Goal: Information Seeking & Learning: Learn about a topic

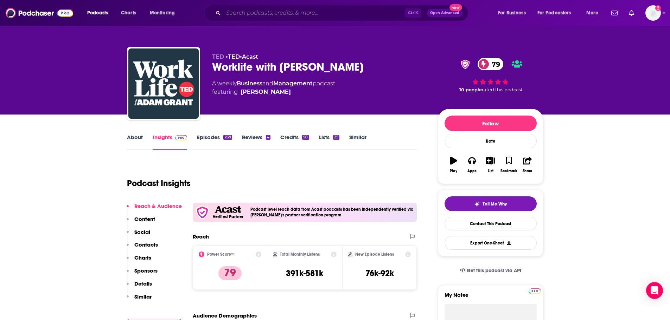
click at [233, 14] on input "Search podcasts, credits, & more..." at bounding box center [313, 12] width 181 height 11
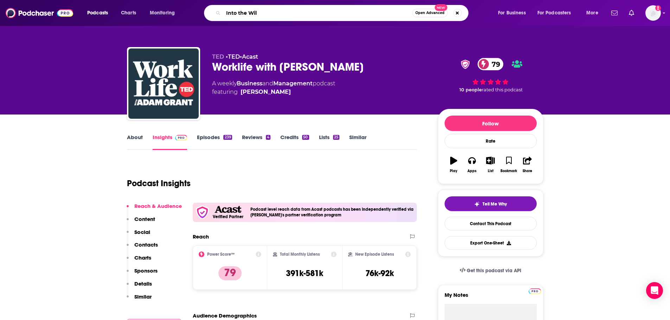
type input "Into the Wild"
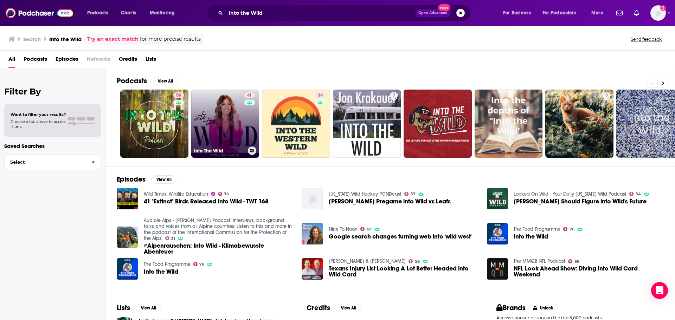
click at [235, 119] on link "41 Into The Wild" at bounding box center [225, 124] width 68 height 68
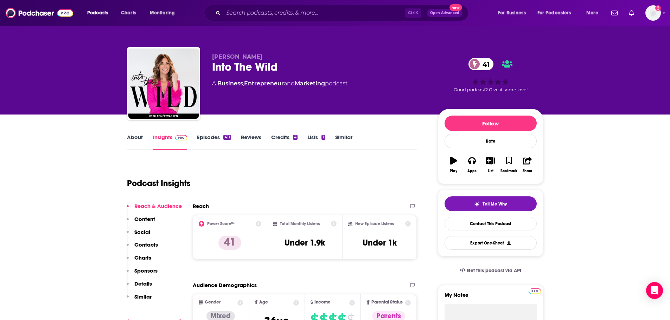
click at [135, 138] on link "About" at bounding box center [135, 142] width 16 height 16
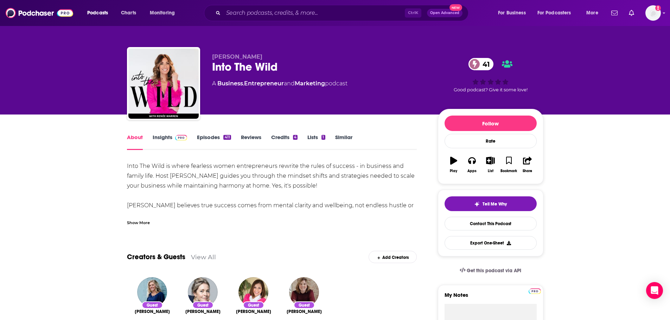
click at [158, 133] on div "About Insights Episodes 411 Reviews Credits 4 Lists 1 Similar" at bounding box center [272, 141] width 290 height 17
click at [159, 135] on link "Insights" at bounding box center [170, 142] width 35 height 16
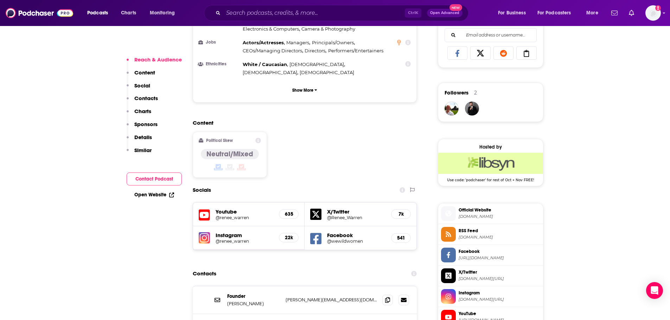
scroll to position [492, 0]
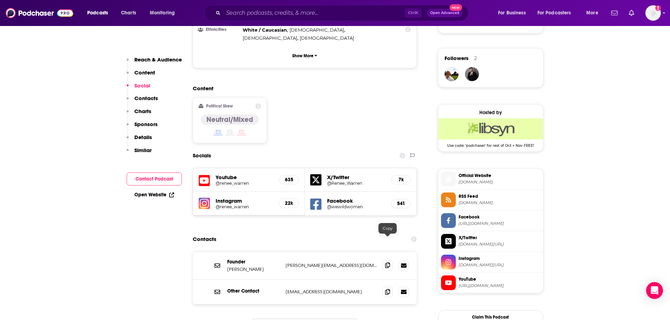
click at [387, 260] on span at bounding box center [387, 265] width 11 height 11
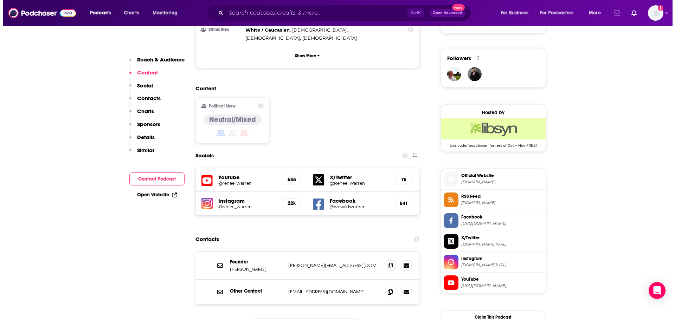
scroll to position [0, 0]
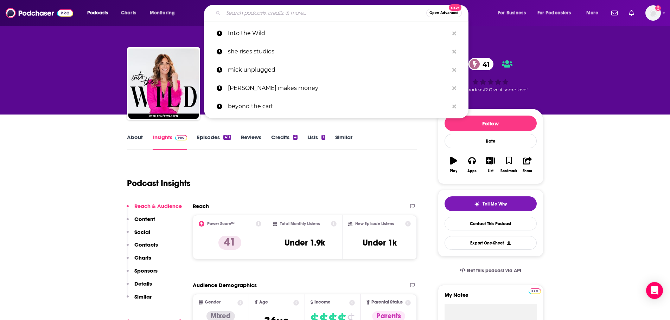
click at [263, 11] on input "Search podcasts, credits, & more..." at bounding box center [324, 12] width 203 height 11
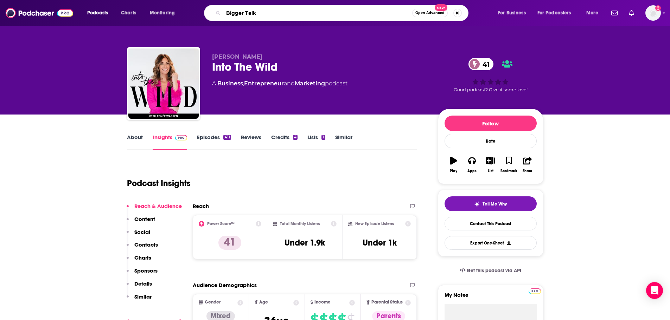
type input "Bigger Talks"
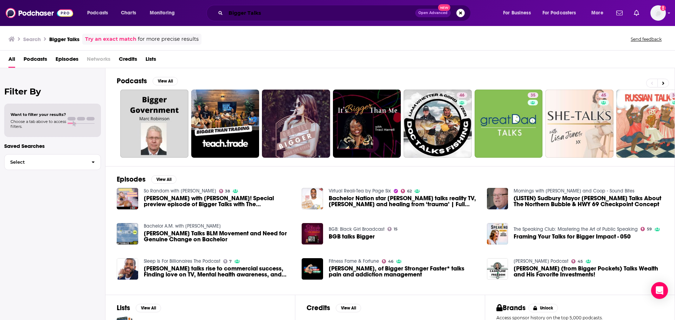
click at [293, 11] on input "Bigger Talks" at bounding box center [321, 12] width 190 height 11
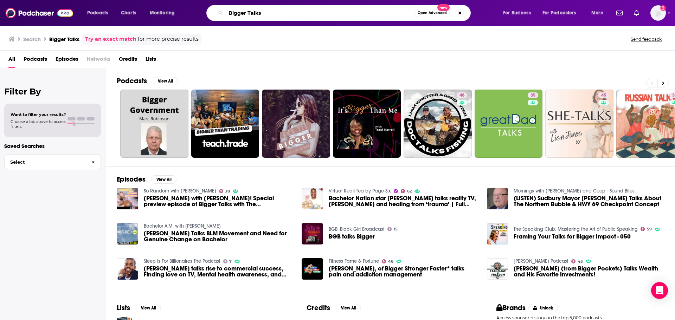
drag, startPoint x: 275, startPoint y: 14, endPoint x: 228, endPoint y: 14, distance: 47.5
click at [228, 14] on input "Bigger Talks" at bounding box center [320, 12] width 189 height 11
click at [270, 14] on input "Bigger Talks" at bounding box center [320, 12] width 189 height 11
paste input "with Eric Bigger"
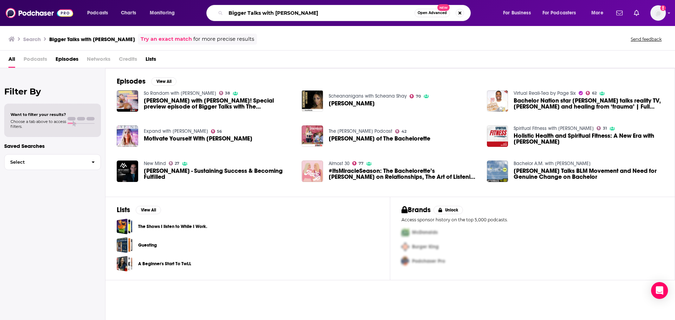
drag, startPoint x: 276, startPoint y: 14, endPoint x: 213, endPoint y: 14, distance: 63.0
click at [213, 14] on div "Bigger Talks with Eric Bigger Open Advanced New" at bounding box center [338, 13] width 265 height 16
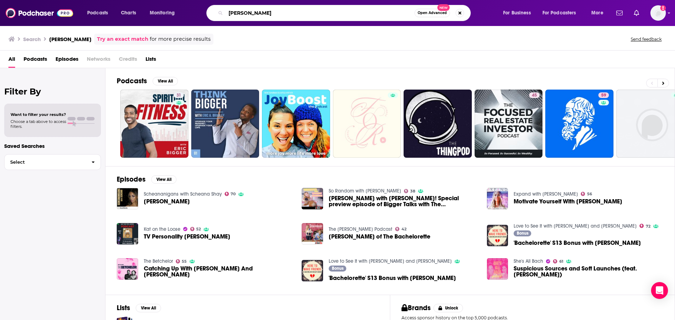
drag, startPoint x: 265, startPoint y: 18, endPoint x: 202, endPoint y: 13, distance: 63.1
click at [202, 13] on div "Eric Bigger Open Advanced New" at bounding box center [345, 13] width 301 height 16
click at [235, 56] on div "All Podcasts Episodes Networks Credits Lists" at bounding box center [338, 60] width 661 height 14
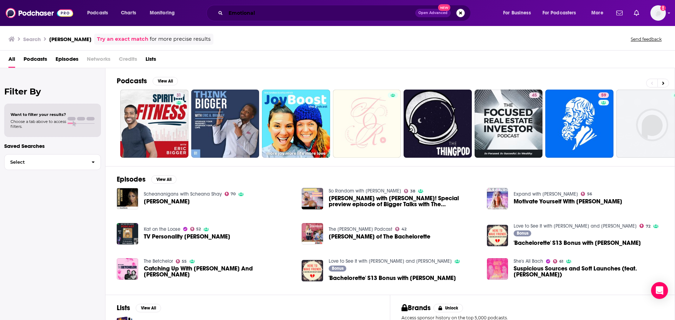
click at [274, 13] on input "Emotional" at bounding box center [321, 12] width 190 height 11
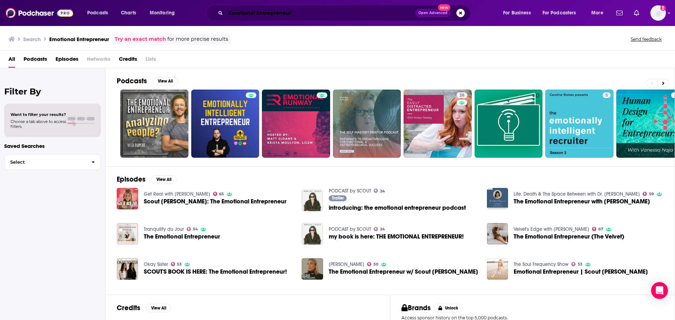
click at [230, 12] on input "Emotional Entrepreneur" at bounding box center [321, 12] width 190 height 11
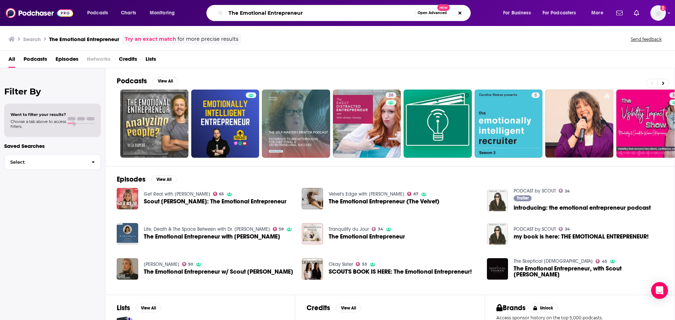
drag, startPoint x: 310, startPoint y: 15, endPoint x: 222, endPoint y: 15, distance: 88.6
click at [222, 15] on div "The Emotional Entrepreneur Open Advanced New" at bounding box center [338, 13] width 265 height 16
click at [664, 80] on button at bounding box center [664, 83] width 12 height 9
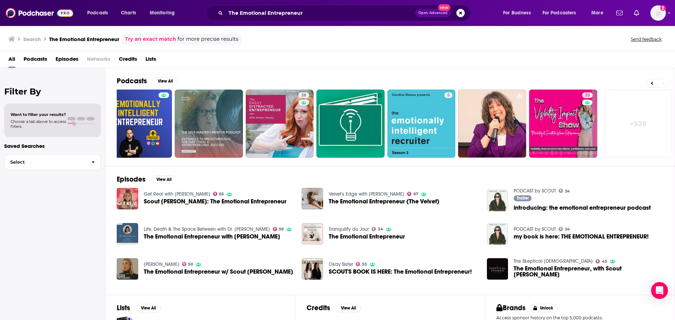
scroll to position [0, 88]
click at [647, 82] on button at bounding box center [651, 83] width 11 height 9
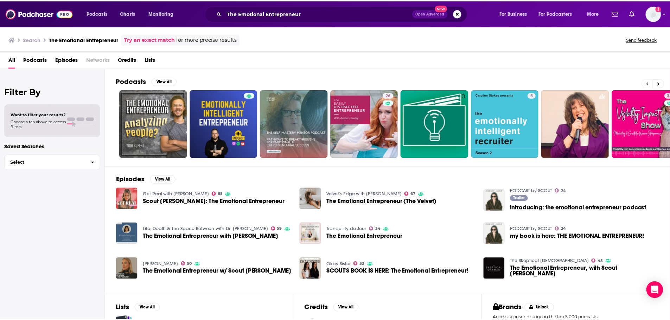
scroll to position [0, 0]
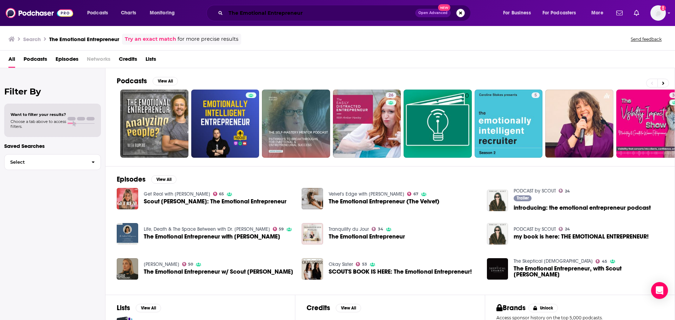
click at [328, 11] on input "The Emotional Entrepreneur" at bounding box center [321, 12] width 190 height 11
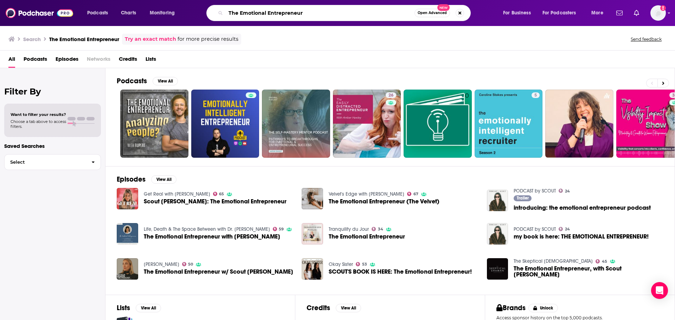
paste input "PODCAST by SCOUT"
type input "PODCAST by SCOUT"
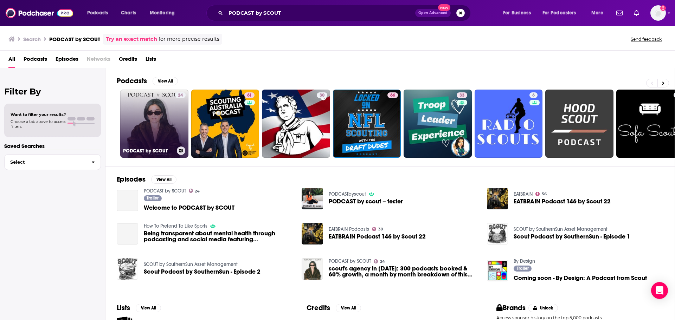
click at [146, 120] on link "24 PODCAST by SCOUT" at bounding box center [154, 124] width 68 height 68
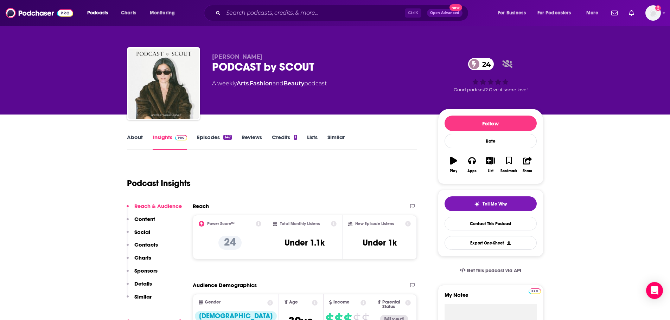
click at [133, 138] on link "About" at bounding box center [135, 142] width 16 height 16
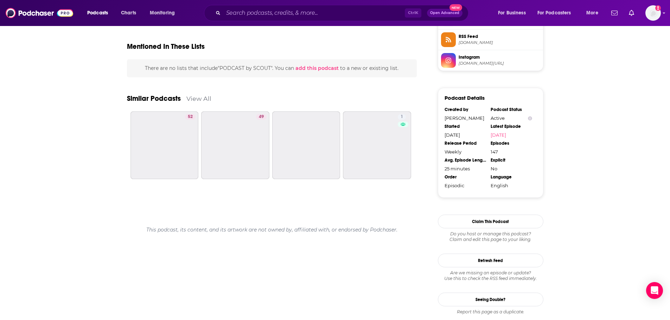
scroll to position [533, 0]
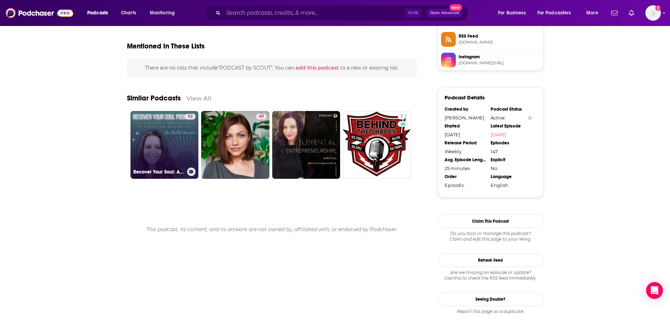
click at [168, 161] on link "52 Recover Your Soul: A Spiritual Path to a Happy and Healthy Life" at bounding box center [164, 145] width 68 height 68
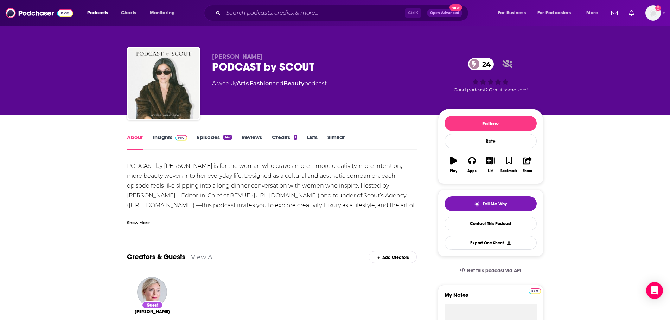
click at [206, 139] on link "Episodes 147" at bounding box center [214, 142] width 34 height 16
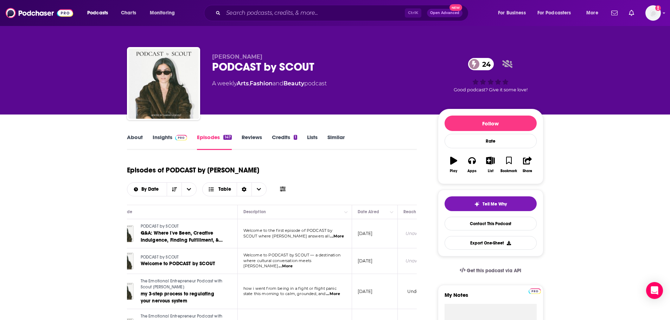
scroll to position [0, 30]
click at [136, 141] on link "About" at bounding box center [135, 142] width 16 height 16
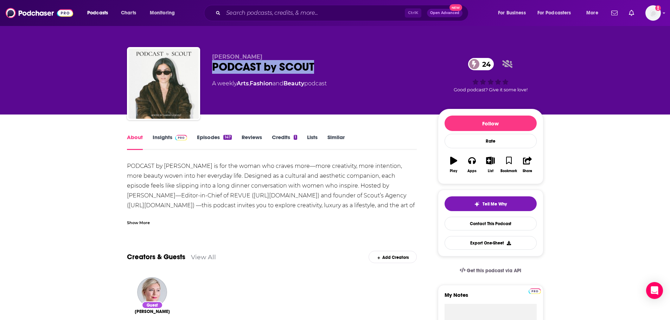
drag, startPoint x: 326, startPoint y: 66, endPoint x: 208, endPoint y: 69, distance: 117.5
click at [208, 69] on div "Gabrielle Scout PODCAST by SCOUT 24 A weekly Arts , Fashion and Beauty podcast …" at bounding box center [335, 85] width 416 height 76
copy h1 "PODCAST by SCOUT"
click at [291, 202] on div "PODCAST by SCOUT is for the woman who craves more—more creativity, more intenti…" at bounding box center [272, 205] width 290 height 89
click at [160, 135] on link "Insights" at bounding box center [170, 142] width 35 height 16
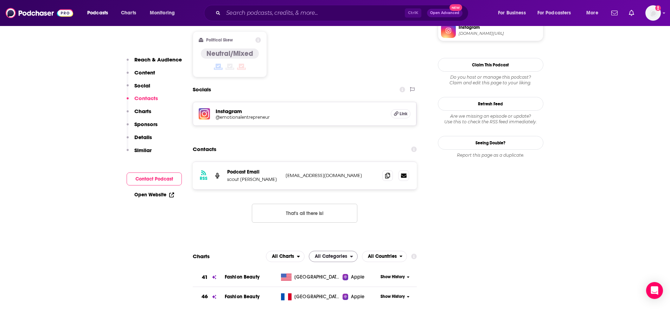
scroll to position [563, 0]
drag, startPoint x: 386, startPoint y: 148, endPoint x: 374, endPoint y: 149, distance: 12.0
click at [386, 172] on icon at bounding box center [387, 175] width 5 height 6
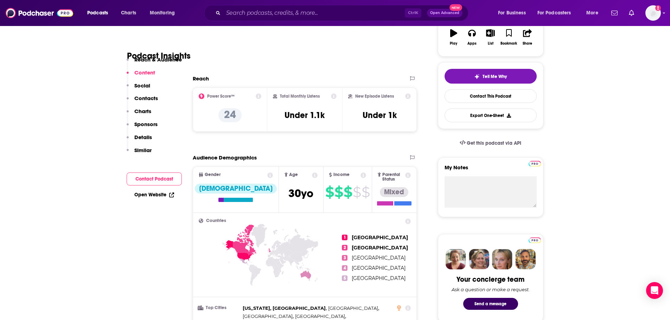
scroll to position [0, 0]
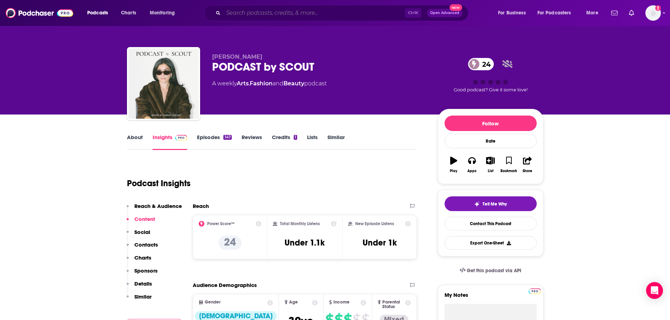
click at [279, 13] on input "Search podcasts, credits, & more..." at bounding box center [313, 12] width 181 height 11
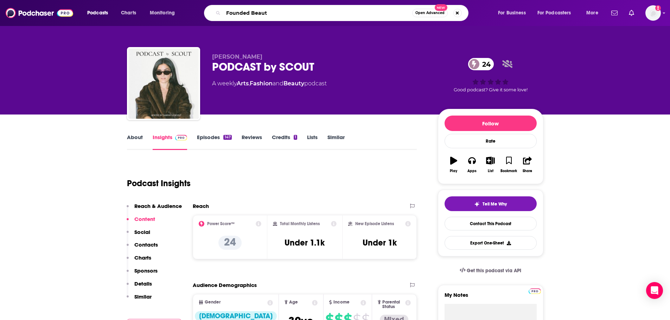
type input "Founded Beauty"
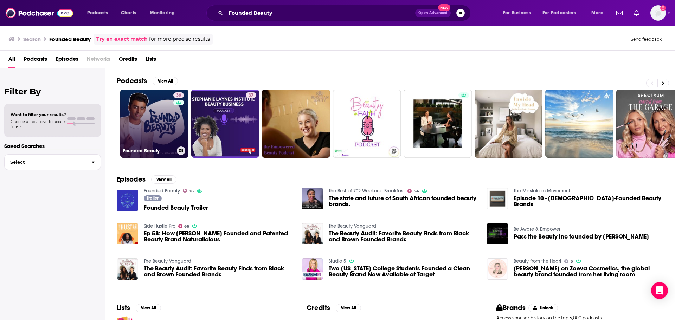
click at [171, 126] on link "36 Founded Beauty" at bounding box center [154, 124] width 68 height 68
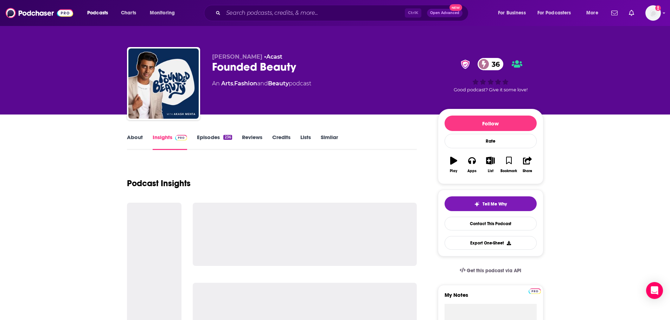
click at [128, 137] on link "About" at bounding box center [135, 142] width 16 height 16
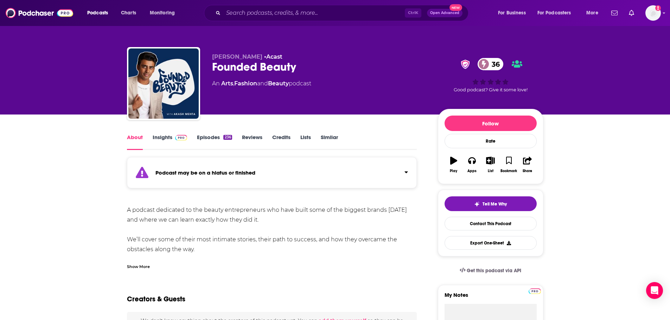
click at [218, 136] on link "Episodes 236" at bounding box center [214, 142] width 35 height 16
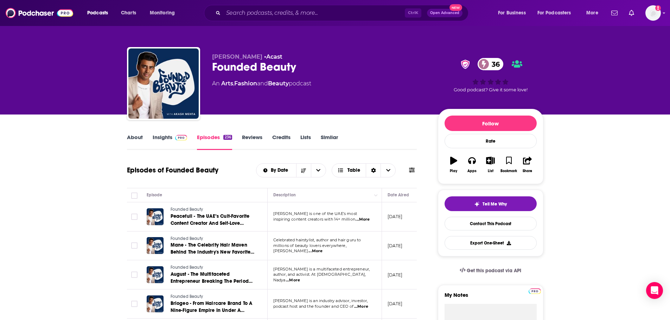
click at [135, 133] on div "About Insights Episodes 236 Reviews Credits Lists Similar" at bounding box center [272, 141] width 290 height 17
click at [135, 135] on link "About" at bounding box center [135, 142] width 16 height 16
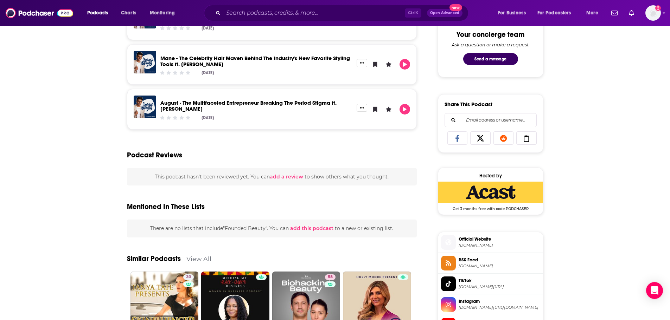
scroll to position [518, 0]
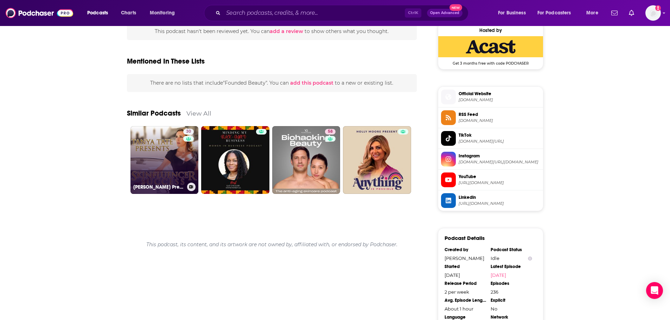
click at [157, 160] on link "30 Tanya Tate Presents ... Skinfluencer Success" at bounding box center [164, 160] width 68 height 68
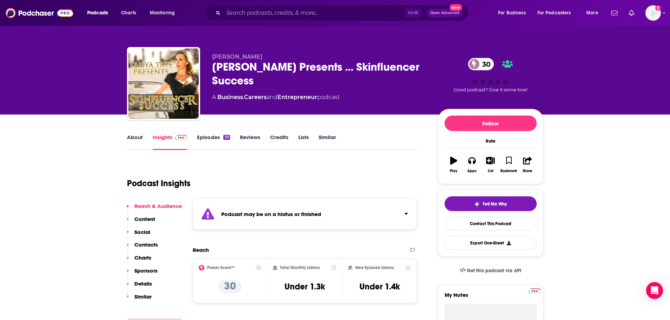
click at [139, 138] on link "About" at bounding box center [135, 142] width 16 height 16
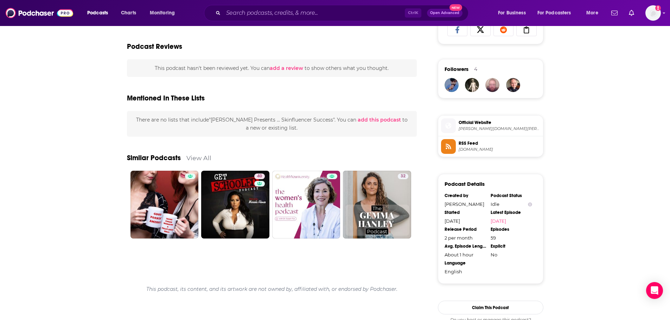
scroll to position [463, 0]
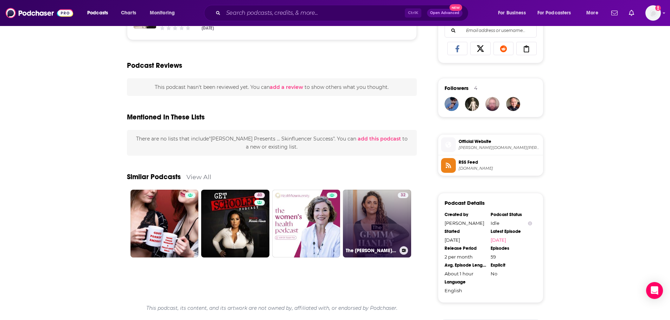
click at [384, 236] on link "32 The Gemma Hanley Podcast" at bounding box center [377, 224] width 68 height 68
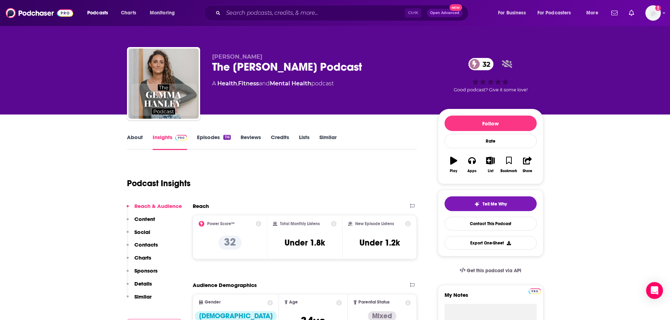
click at [127, 139] on link "About" at bounding box center [135, 142] width 16 height 16
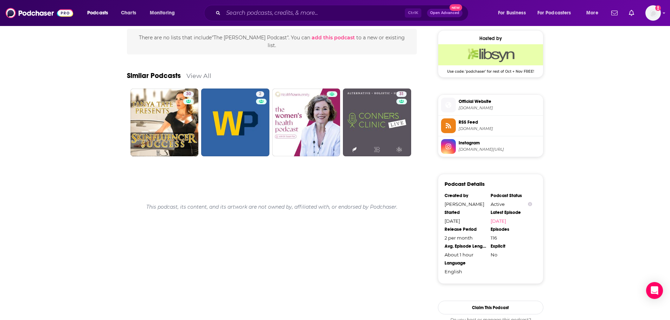
scroll to position [491, 0]
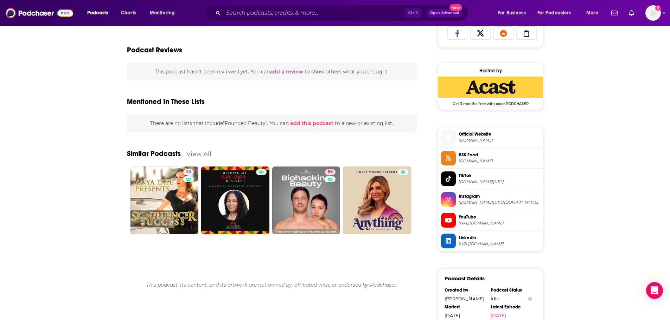
scroll to position [448, 0]
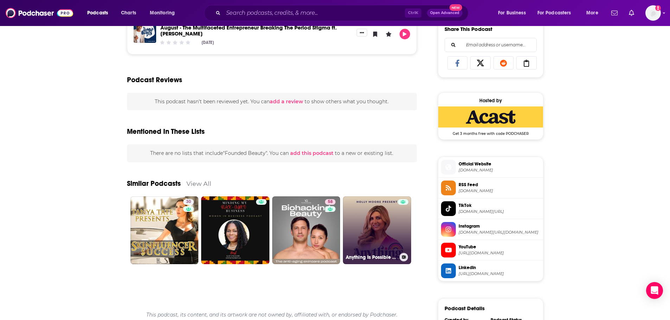
click at [381, 232] on link "Anything Is Possible Podcast" at bounding box center [377, 231] width 68 height 68
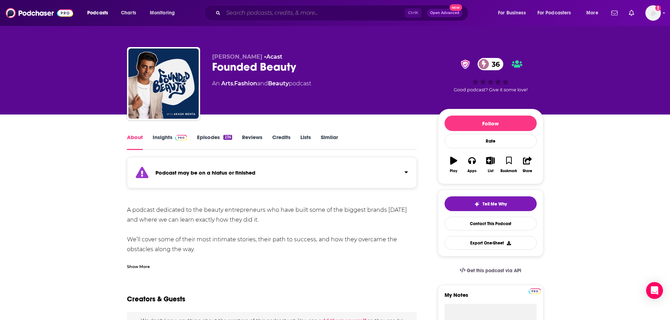
click at [255, 13] on input "Search podcasts, credits, & more..." at bounding box center [313, 12] width 181 height 11
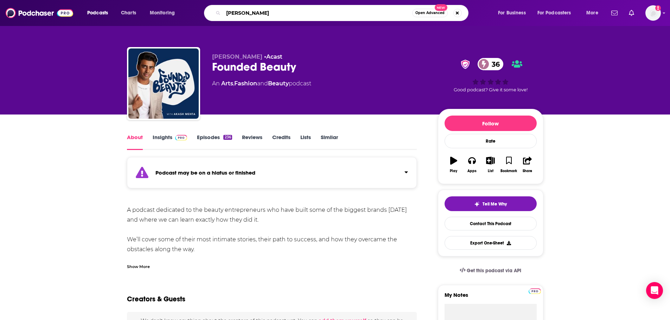
type input "Marrin Costello"
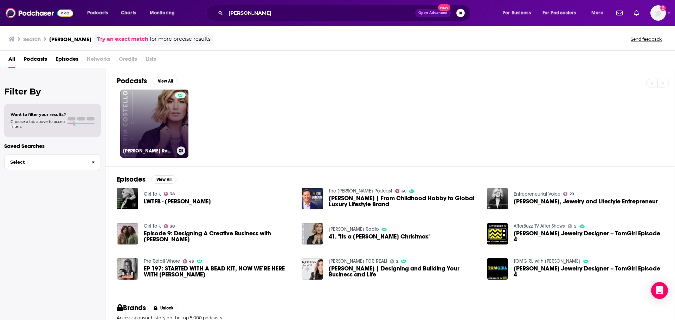
click at [159, 136] on link "Marrin Costello Radio" at bounding box center [154, 124] width 68 height 68
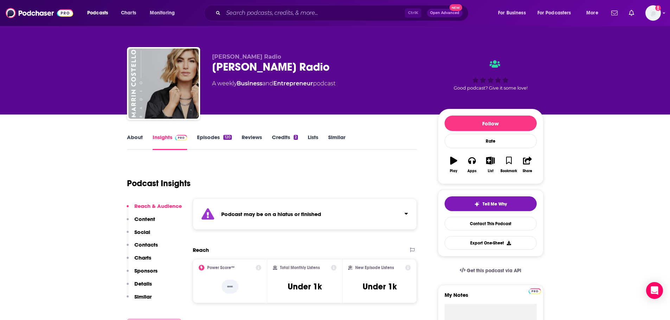
click at [137, 135] on link "About" at bounding box center [135, 142] width 16 height 16
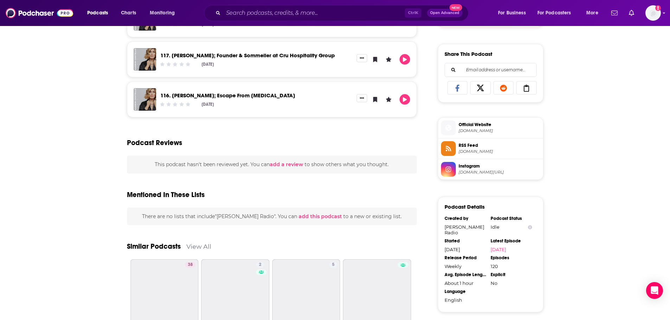
scroll to position [538, 0]
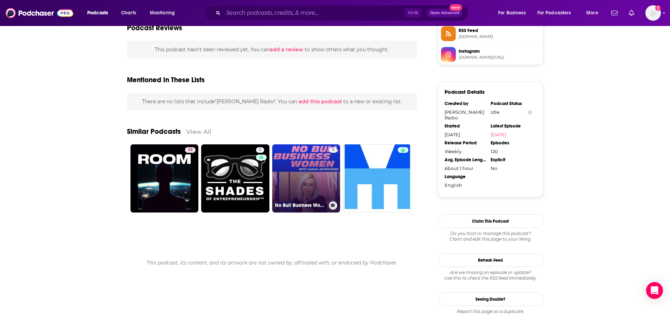
click at [304, 180] on link "5 No Bull Business Women" at bounding box center [306, 179] width 68 height 68
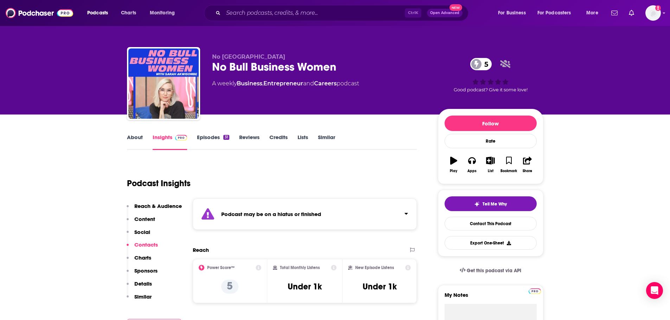
click at [141, 138] on link "About" at bounding box center [135, 142] width 16 height 16
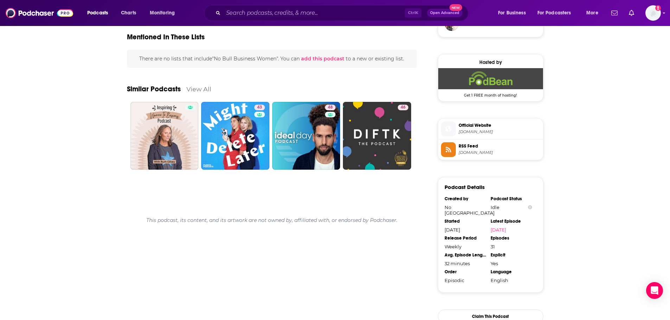
scroll to position [462, 0]
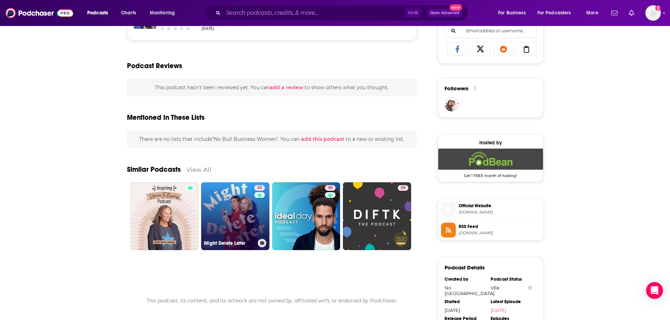
click at [247, 220] on link "43 Might Delete Later" at bounding box center [235, 217] width 68 height 68
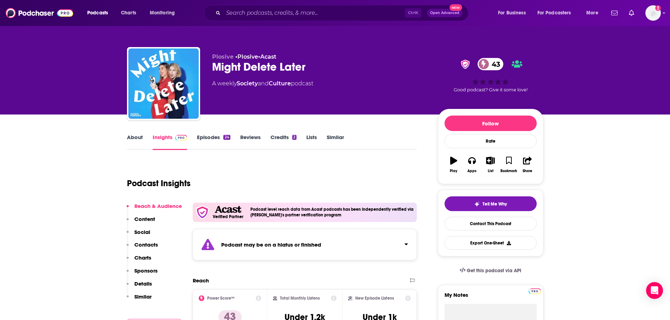
click at [138, 139] on link "About" at bounding box center [135, 142] width 16 height 16
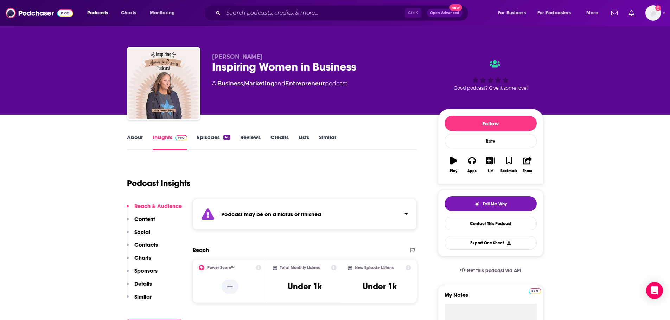
click at [129, 139] on link "About" at bounding box center [135, 142] width 16 height 16
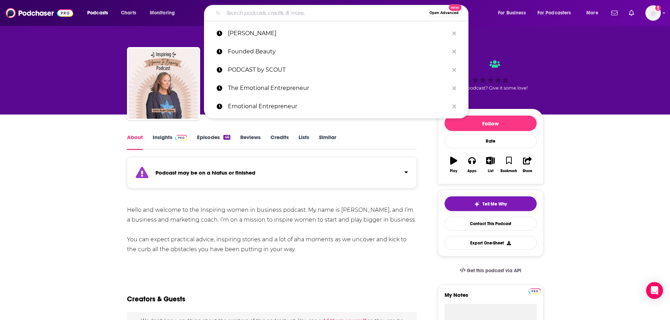
click at [244, 13] on input "Search podcasts, credits, & more..." at bounding box center [324, 12] width 203 height 11
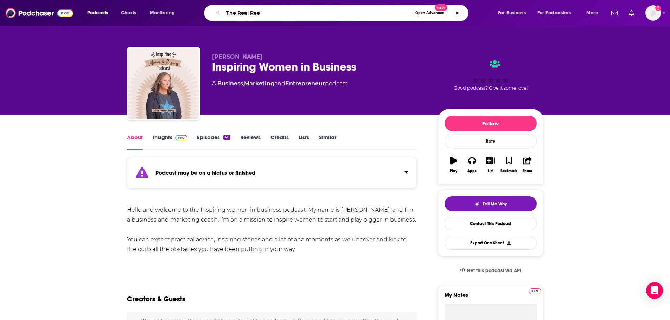
type input "The Real Reel"
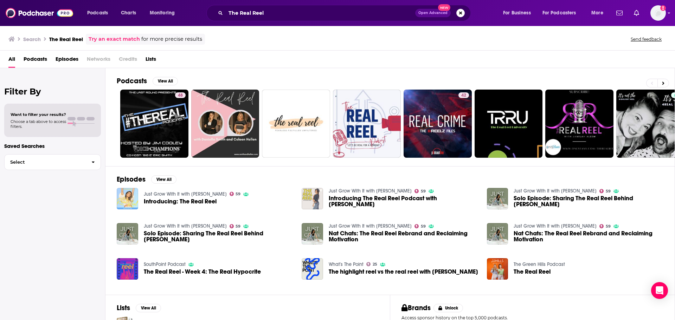
click at [128, 200] on img "Introducing: The Real Reel" at bounding box center [127, 198] width 21 height 21
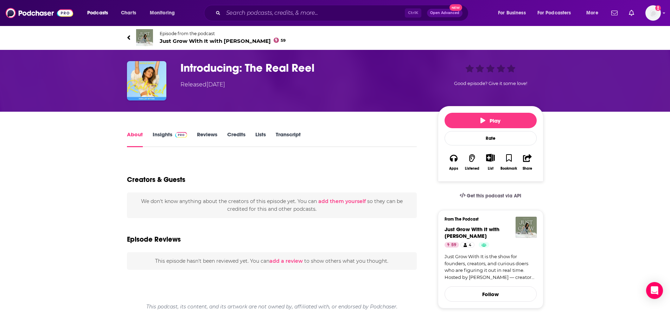
type input "https://www.podchaser.com/podcasts/just-grow-with-it-with-natalie-1535920/episo…"
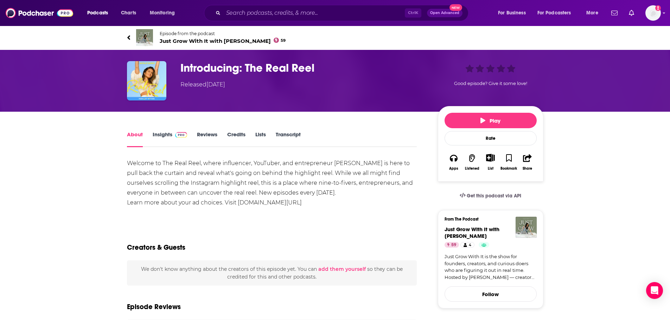
click at [160, 132] on link "Insights" at bounding box center [170, 139] width 35 height 16
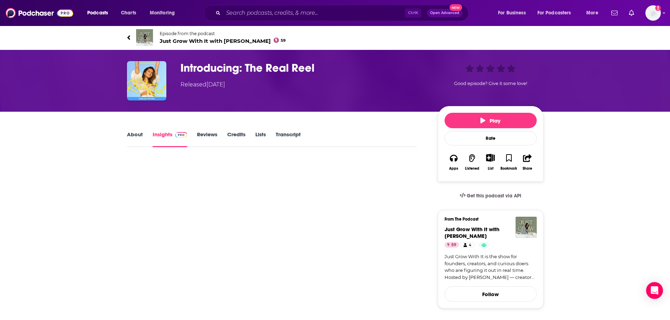
click at [139, 135] on link "About" at bounding box center [135, 139] width 16 height 16
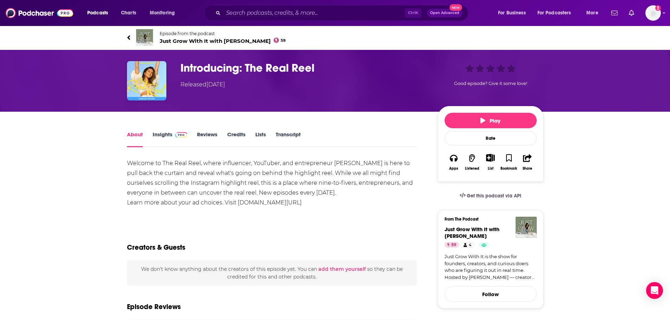
click at [165, 132] on link "Insights" at bounding box center [170, 139] width 35 height 16
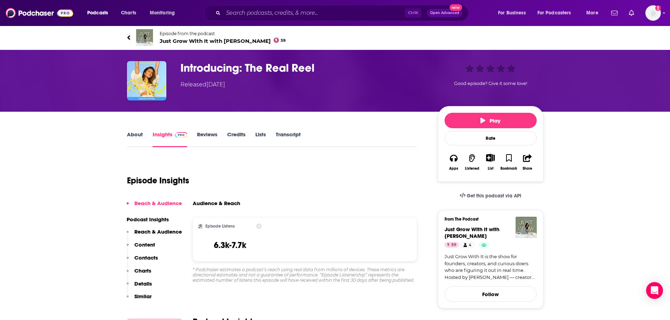
click at [132, 134] on link "About" at bounding box center [135, 139] width 16 height 16
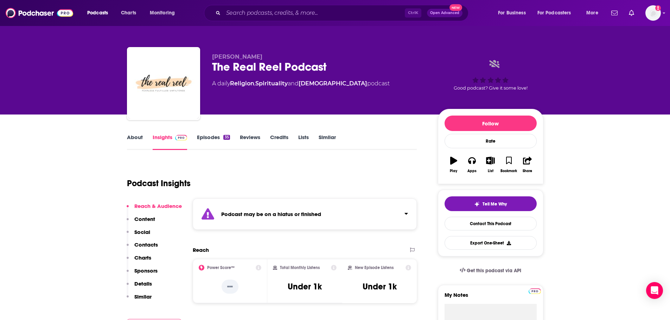
click at [134, 141] on link "About" at bounding box center [135, 142] width 16 height 16
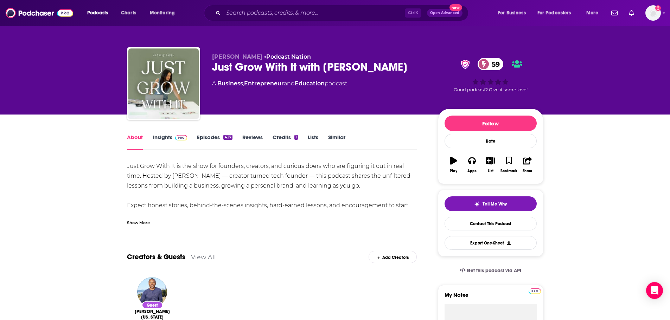
click at [157, 141] on link "Insights" at bounding box center [170, 142] width 35 height 16
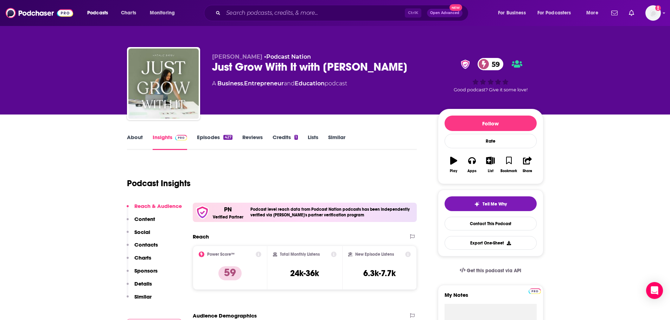
click at [377, 71] on div "Just Grow With It with [PERSON_NAME] 59" at bounding box center [319, 67] width 215 height 14
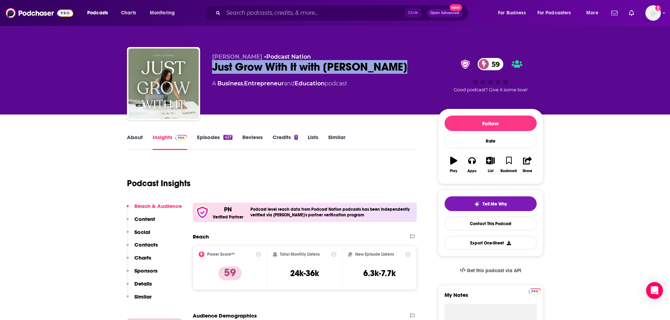
drag, startPoint x: 396, startPoint y: 66, endPoint x: 213, endPoint y: 68, distance: 182.9
click at [213, 68] on div "Just Grow With It with [PERSON_NAME] 59" at bounding box center [319, 67] width 215 height 14
copy h2 "Just Grow With It with [PERSON_NAME]"
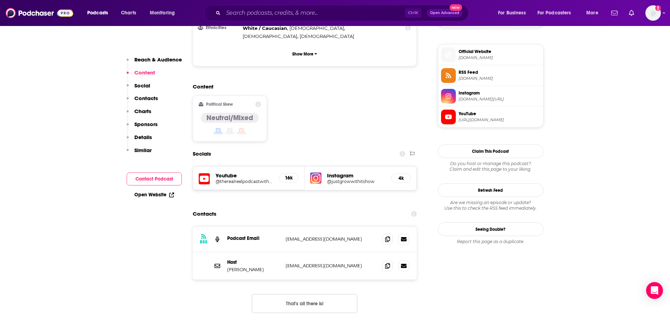
scroll to position [563, 0]
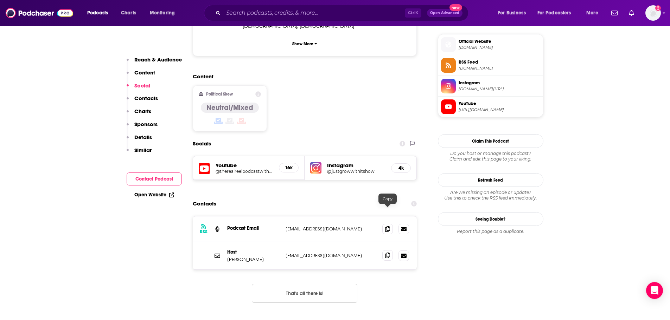
click at [386, 253] on icon at bounding box center [387, 256] width 5 height 6
